Goal: Find contact information: Find contact information

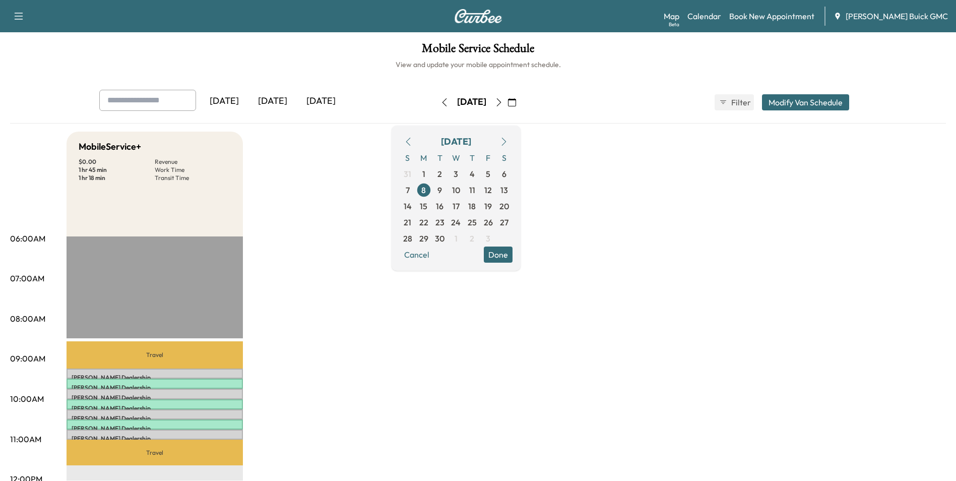
click at [442, 189] on span "9" at bounding box center [440, 190] width 5 height 12
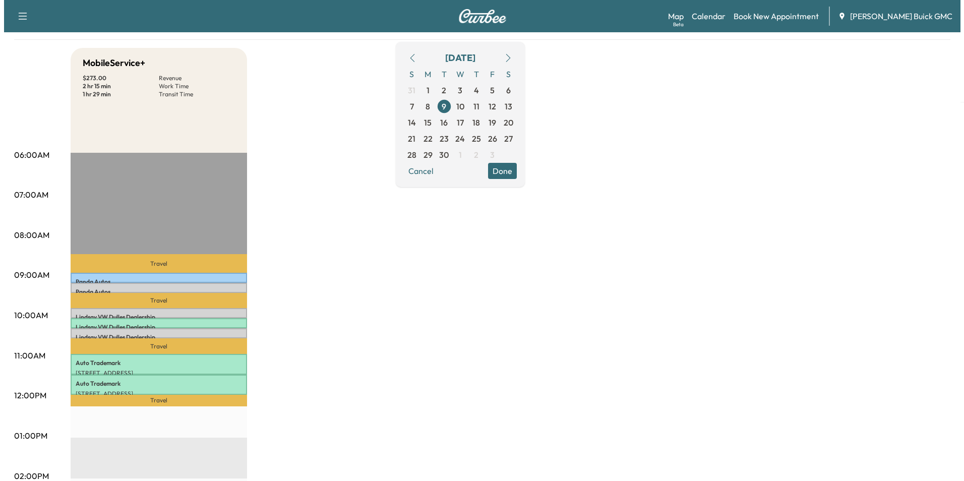
scroll to position [101, 0]
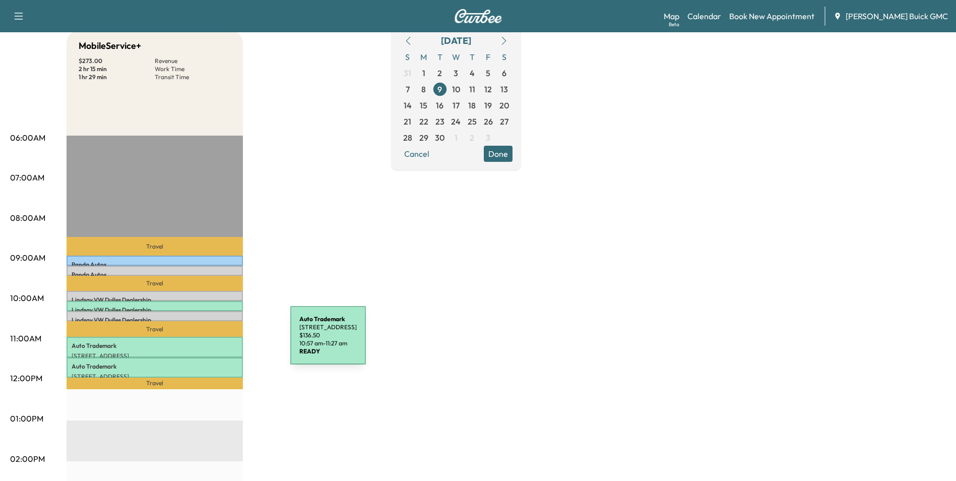
click at [215, 342] on p "Auto Trademark" at bounding box center [155, 346] width 166 height 8
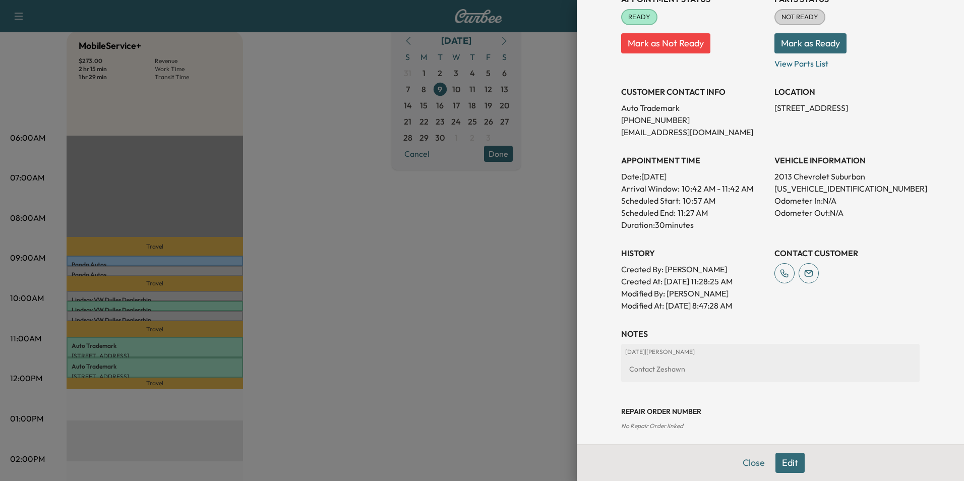
scroll to position [151, 0]
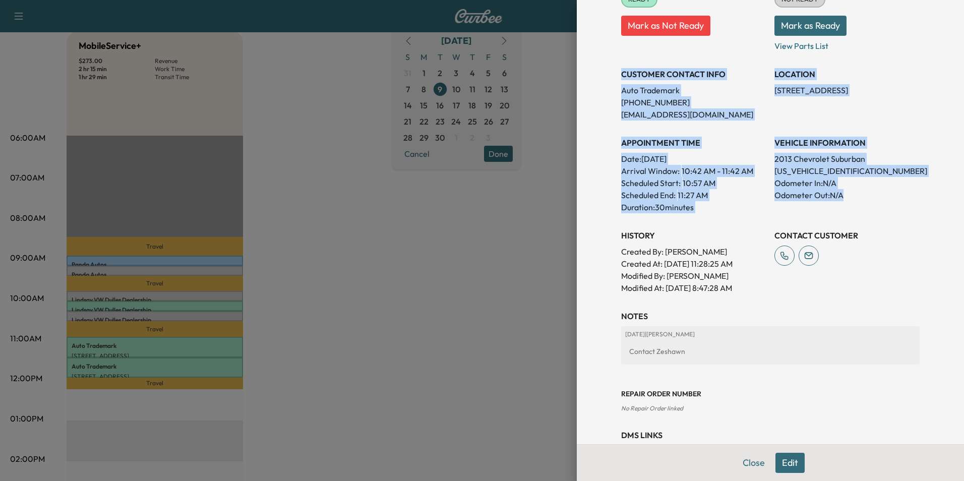
drag, startPoint x: 615, startPoint y: 72, endPoint x: 857, endPoint y: 193, distance: 270.1
click at [857, 193] on div "Appointment Status READY Mark as Not Ready Parts Status NOT READY Mark as Ready…" at bounding box center [770, 130] width 298 height 327
copy div "CUSTOMER CONTACT INFO Auto Trademark [PHONE_NUMBER] [EMAIL_ADDRESS][DOMAIN_NAME…"
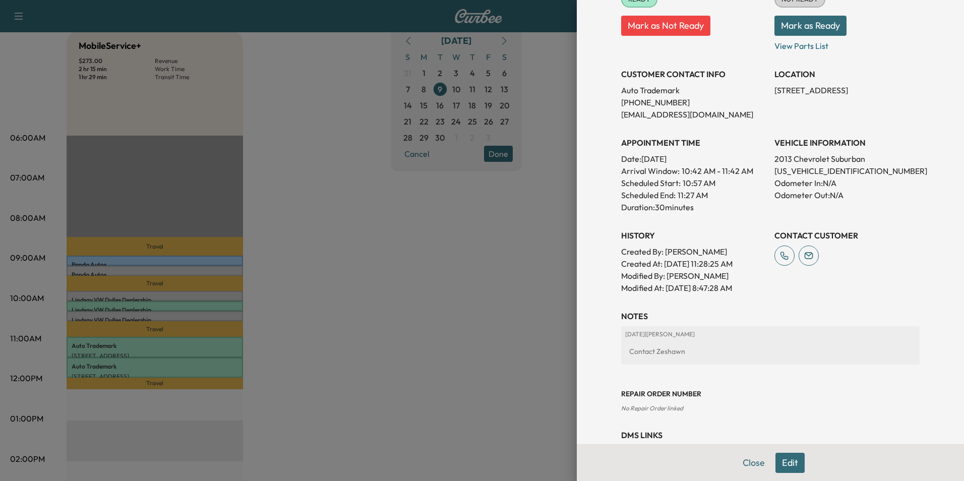
click at [370, 112] on div at bounding box center [482, 240] width 964 height 481
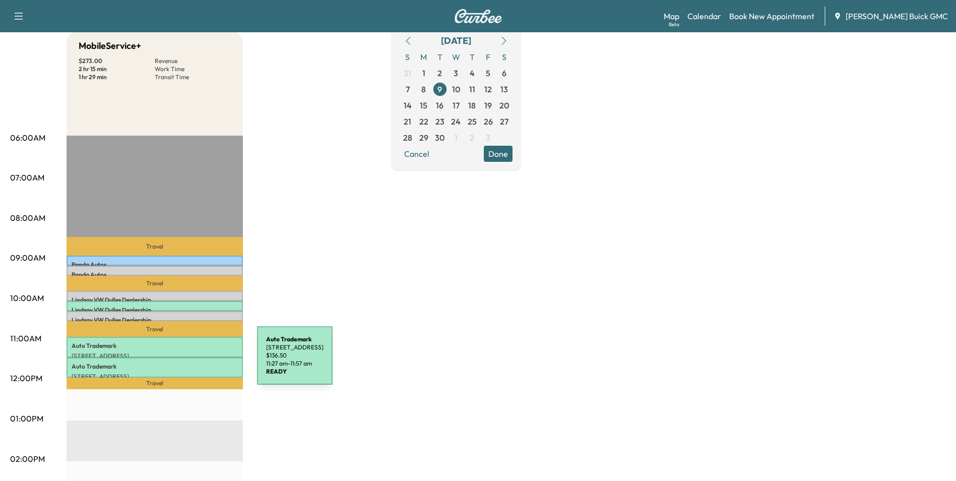
click at [181, 362] on p "Auto Trademark" at bounding box center [155, 366] width 166 height 8
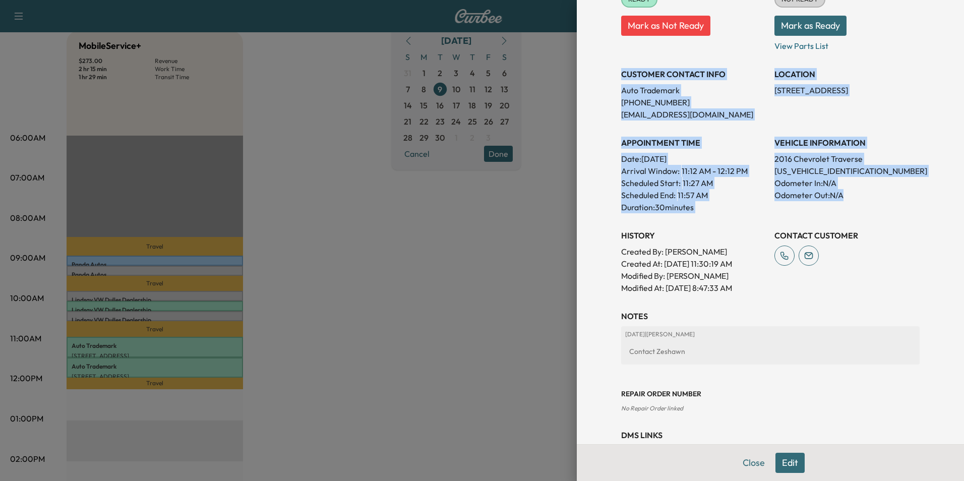
drag, startPoint x: 614, startPoint y: 73, endPoint x: 867, endPoint y: 198, distance: 282.1
click at [867, 198] on div "Appointment Status READY Mark as Not Ready Parts Status NOT READY Mark as Ready…" at bounding box center [770, 130] width 298 height 327
copy div "CUSTOMER CONTACT INFO Auto Trademark [PHONE_NUMBER] [EMAIL_ADDRESS][DOMAIN_NAME…"
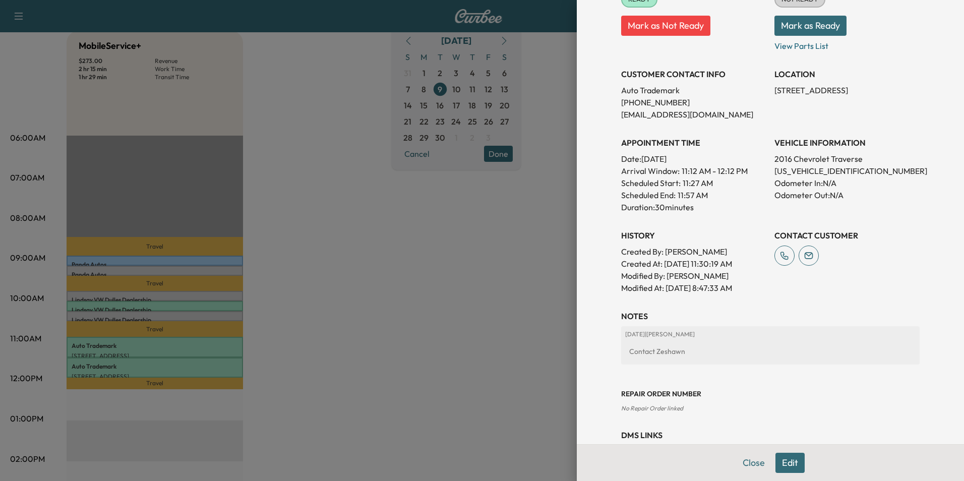
click at [319, 79] on div at bounding box center [482, 240] width 964 height 481
